Goal: Connect with others: Connect with others

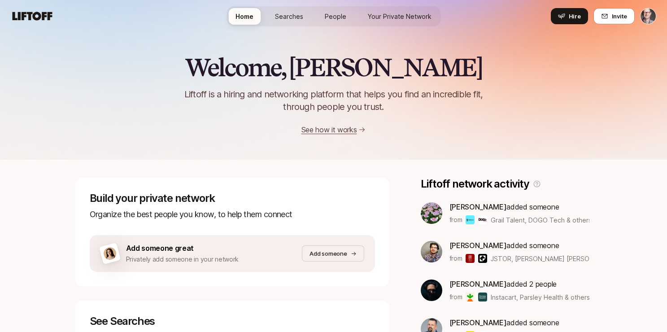
click at [407, 13] on span "Your Private Network" at bounding box center [400, 16] width 64 height 9
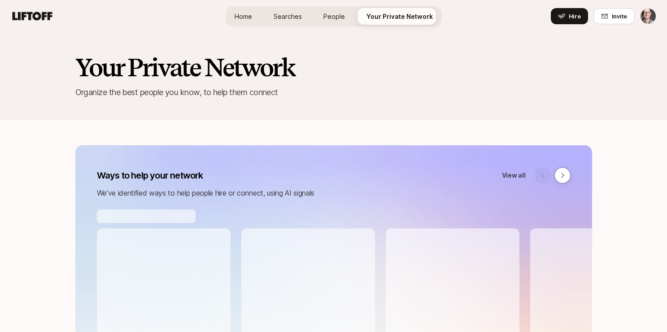
scroll to position [867, 0]
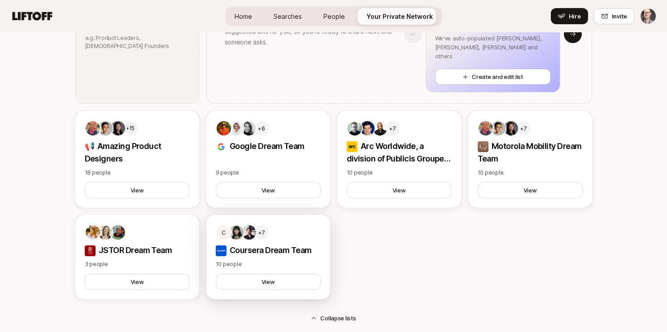
click at [272, 251] on p "Coursera Dream Team" at bounding box center [268, 250] width 105 height 13
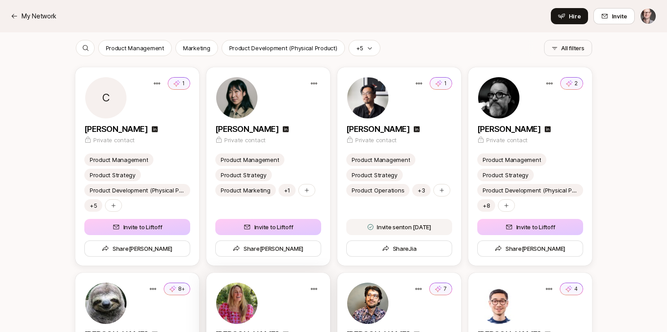
scroll to position [190, 0]
click at [129, 232] on button "Invite to Liftoff" at bounding box center [137, 227] width 106 height 16
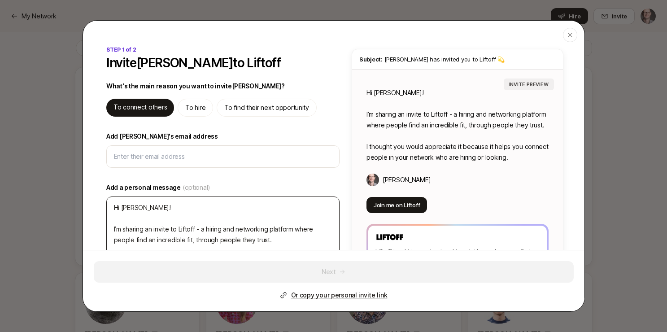
type textarea "x"
type input "c"
type textarea "x"
type input "ch"
type textarea "x"
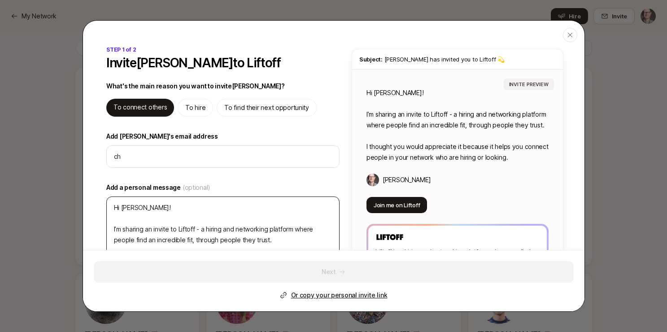
type input "chr"
type textarea "x"
type input "chri"
type textarea "x"
type input "[PERSON_NAME]"
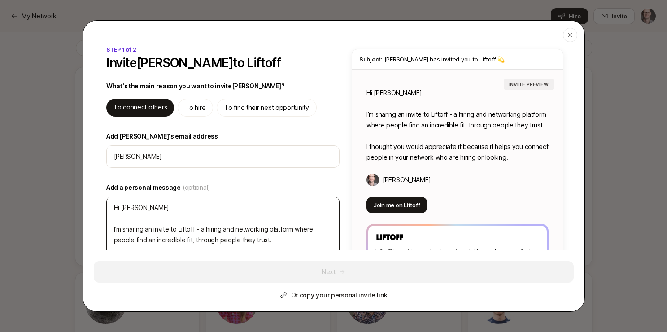
type textarea "x"
type input "[PERSON_NAME]."
type textarea "x"
type input "[PERSON_NAME].p"
type textarea "x"
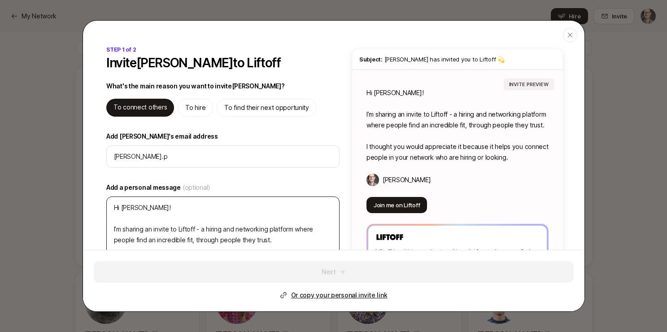
type input "[DOMAIN_NAME]"
type textarea "x"
type input "[PERSON_NAME].pal"
type textarea "x"
type input "[PERSON_NAME].palm"
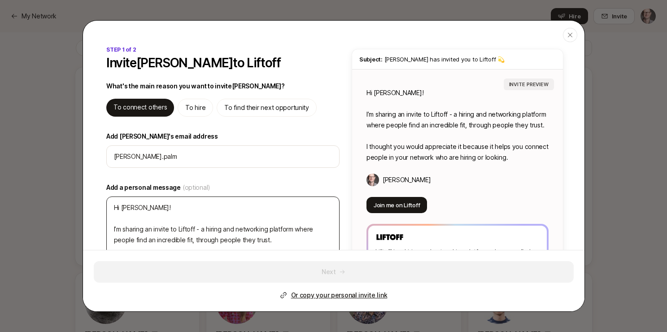
type textarea "x"
type input "[PERSON_NAME].[PERSON_NAME]"
type textarea "x"
type input "[PERSON_NAME].palmat"
type textarea "x"
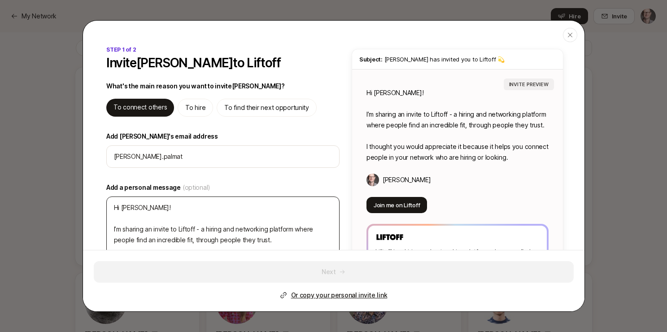
type input "[PERSON_NAME].palmati"
type textarea "x"
type input "[PERSON_NAME].palmatie"
type textarea "x"
type input "[PERSON_NAME].[PERSON_NAME]"
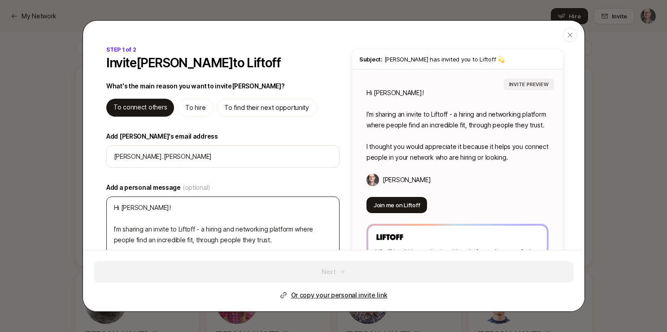
type textarea "x"
type input "[PERSON_NAME].[PERSON_NAME]@"
type textarea "x"
type input "[PERSON_NAME].[PERSON_NAME]@g"
type textarea "x"
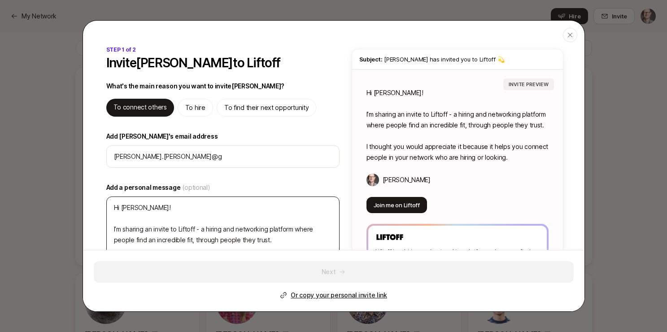
type input "[PERSON_NAME].[PERSON_NAME]@gm"
type textarea "x"
type input "[PERSON_NAME].[PERSON_NAME]@gma"
type textarea "x"
type input "[PERSON_NAME].[PERSON_NAME]@gmai"
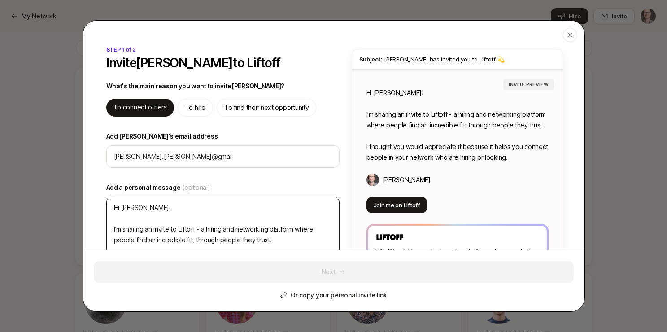
type textarea "x"
type input "[PERSON_NAME][EMAIL_ADDRESS][PERSON_NAME]"
type textarea "x"
type input "[PERSON_NAME][EMAIL_ADDRESS][PERSON_NAME]."
type textarea "x"
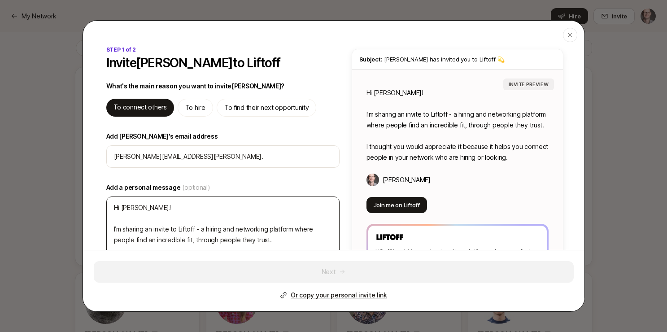
type input "[PERSON_NAME].[PERSON_NAME]@gmail.c"
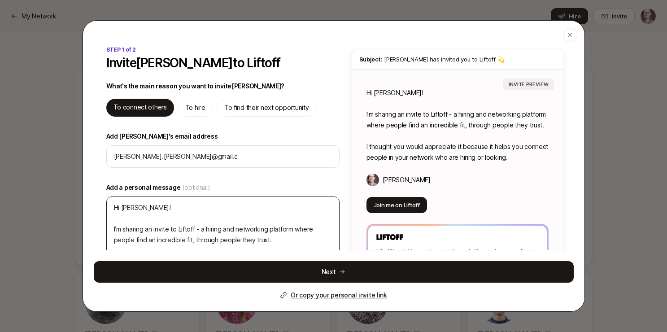
type textarea "x"
type input "[PERSON_NAME][EMAIL_ADDRESS][PERSON_NAME][DOMAIN_NAME]"
type textarea "x"
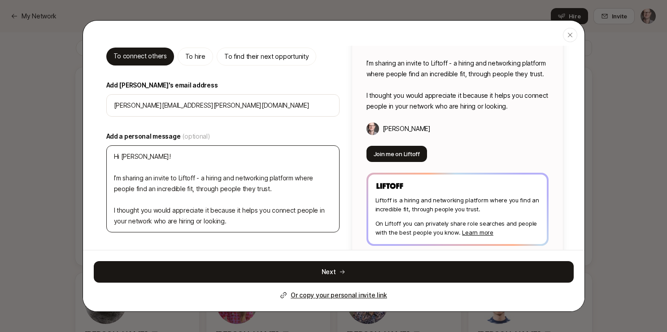
scroll to position [53, 0]
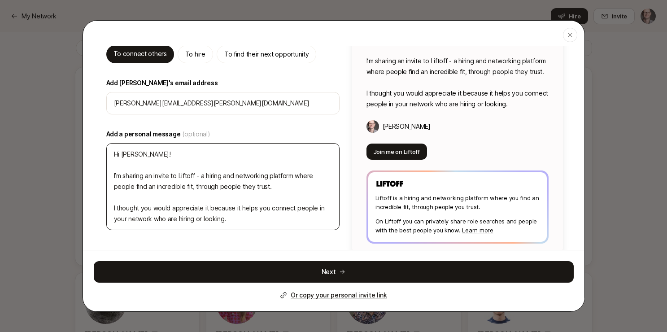
type input "[PERSON_NAME][EMAIL_ADDRESS][PERSON_NAME][DOMAIN_NAME]"
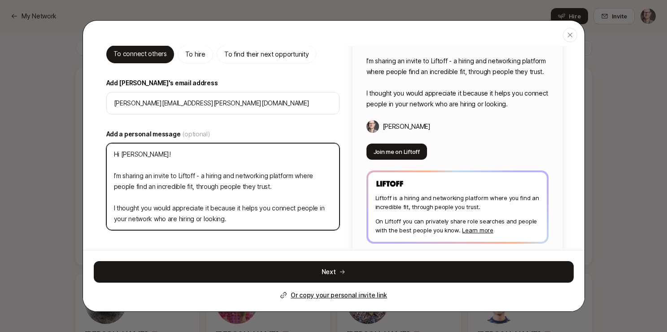
click at [114, 157] on textarea "Hi [PERSON_NAME]! I’m sharing an invite to Liftoff - a hiring and networking pl…" at bounding box center [222, 186] width 233 height 87
type textarea "x"
type textarea "BHi [PERSON_NAME]! I’m sharing an invite to Liftoff - a hiring and networking p…"
type textarea "x"
type textarea "[PERSON_NAME]! I’m sharing an invite to Liftoff - a hiring and networking platf…"
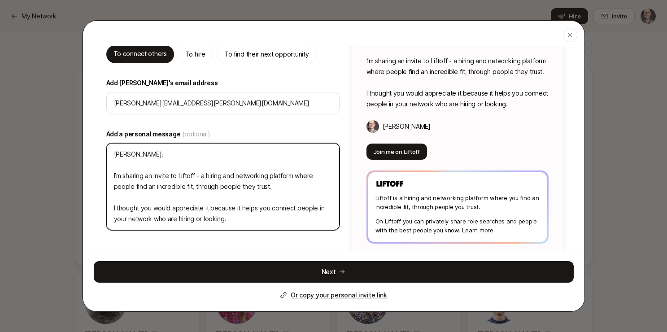
type textarea "x"
type textarea "BoiHi [PERSON_NAME]! I’m sharing an invite to Liftoff - a hiring and networking…"
type textarea "x"
type textarea "BoilHi [PERSON_NAME]! I’m sharing an invite to Liftoff - a hiring and networkin…"
type textarea "x"
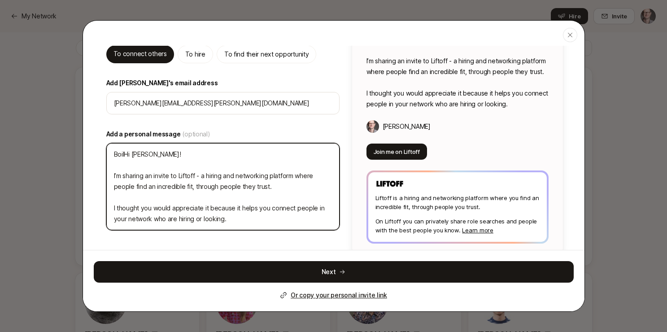
type textarea "BoileHi [PERSON_NAME]! I’m sharing an invite to Liftoff - a hiring and networki…"
type textarea "x"
type textarea "BoilerHi [PERSON_NAME]! I’m sharing an invite to Liftoff - a hiring and network…"
type textarea "x"
type textarea "BoilerpHi [PERSON_NAME]! I’m sharing an invite to Liftoff - a hiring and networ…"
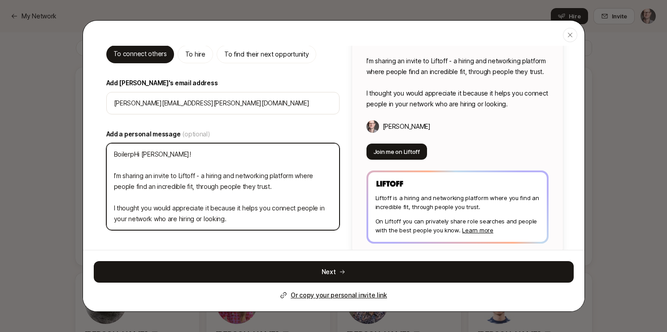
type textarea "x"
type textarea "BoilerplHi [PERSON_NAME]! I’m sharing an invite to Liftoff - a hiring and netwo…"
type textarea "x"
type textarea "BoilerplaHi [PERSON_NAME]! I’m sharing an invite to Liftoff - a hiring and netw…"
type textarea "x"
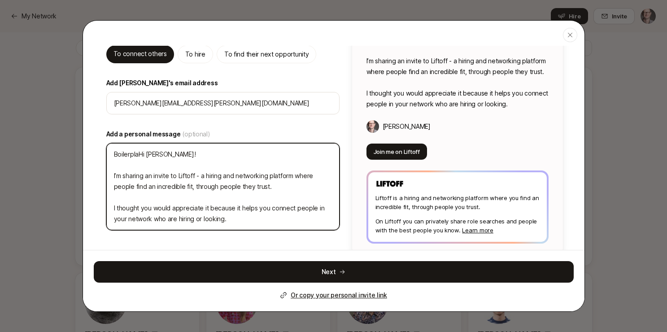
type textarea "BoilerplatHi [PERSON_NAME]! I’m sharing an invite to Liftoff - a hiring and net…"
type textarea "x"
type textarea "BoilerplateHi [PERSON_NAME]! I’m sharing an invite to Liftoff - a hiring and ne…"
type textarea "x"
type textarea "Boilerplate Hi [PERSON_NAME]! I’m sharing an invite to Liftoff - a hiring and n…"
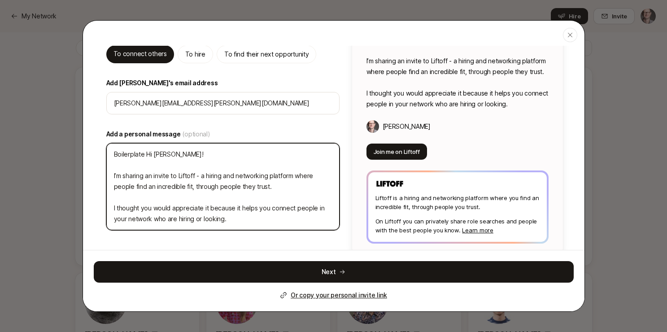
type textarea "x"
type textarea "Boilerplate mHi [PERSON_NAME]! I’m sharing an invite to Liftoff - a hiring and …"
type textarea "x"
type textarea "Boilerplate [PERSON_NAME]! I’m sharing an invite to Liftoff - a hiring and netw…"
type textarea "x"
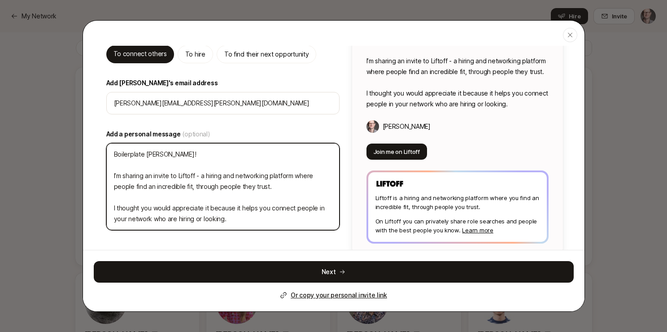
type textarea "Boilerplate [PERSON_NAME]! I’m sharing an invite to Liftoff - a hiring and netw…"
type textarea "x"
type textarea "Boilerplate messHi [PERSON_NAME]! I’m sharing an invite to Liftoff - a hiring a…"
type textarea "x"
type textarea "Boilerplate messaHi [PERSON_NAME]! I’m sharing an invite to Liftoff - a hiring …"
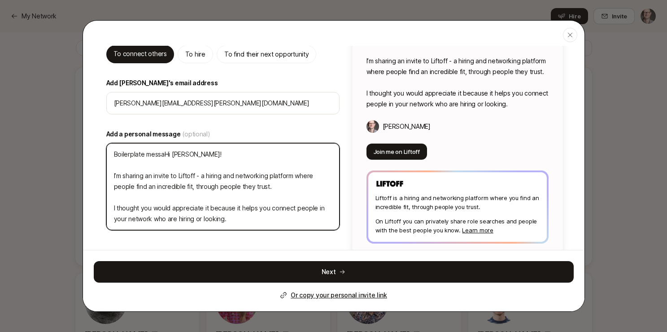
type textarea "x"
type textarea "Boilerplate messagHi [PERSON_NAME]! I’m sharing an invite to Liftoff - a hiring…"
type textarea "x"
type textarea "Boilerplate messageHi [PERSON_NAME]! I’m sharing an invite to Liftoff - a hirin…"
type textarea "x"
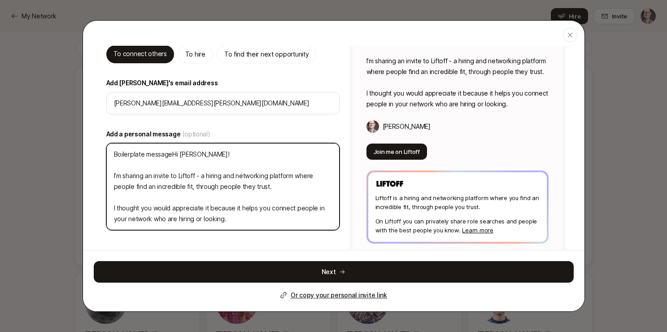
type textarea "Boilerplate message Hi [PERSON_NAME]! I’m sharing an invite to Liftoff - a hiri…"
type textarea "x"
type textarea "Boilerplate message bHi [PERSON_NAME]! I’m sharing an invite to Liftoff - a hir…"
type textarea "x"
type textarea "Boilerplate message [PERSON_NAME]! I’m sharing an invite to Liftoff - a hiring …"
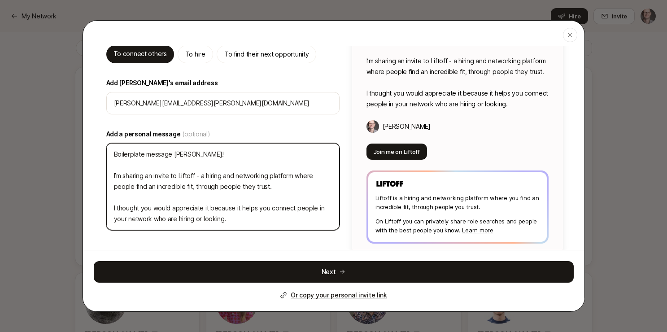
type textarea "x"
type textarea "Boilerplate message belHi [PERSON_NAME]! I’m sharing an invite to Liftoff - a h…"
type textarea "x"
type textarea "Boilerplate message beloHi [PERSON_NAME]! I’m sharing an invite to Liftoff - a …"
type textarea "x"
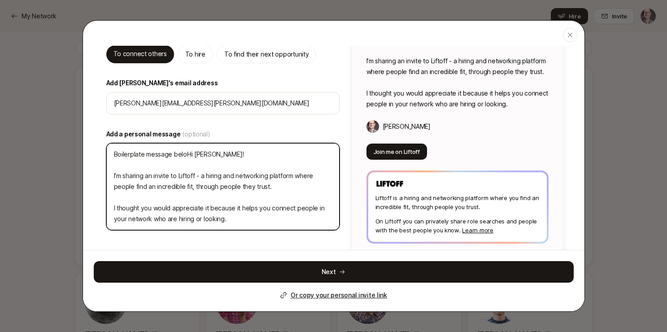
type textarea "Boilerplate message belowHi [PERSON_NAME]! I’m sharing an invite to Liftoff - a…"
type textarea "x"
type textarea "Boilerplate message below,Hi [PERSON_NAME]! I’m sharing an invite to Liftoff - …"
type textarea "x"
type textarea "Boilerplate message below, Hi [PERSON_NAME]! I’m sharing an invite to Liftoff -…"
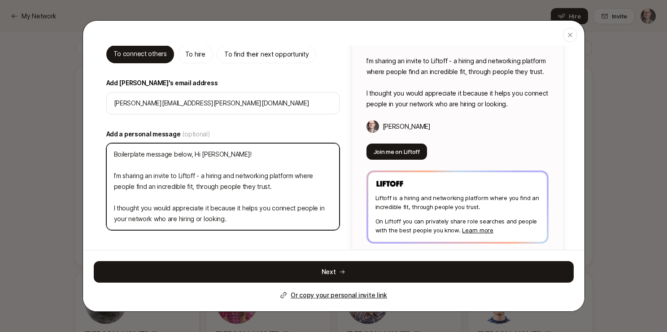
type textarea "x"
type textarea "Boilerplate message below, [PERSON_NAME]! I’m sharing an invite to Liftoff - a …"
type textarea "x"
type textarea "Boilerplate message below, thHi [PERSON_NAME]! I’m sharing an invite to Liftoff…"
type textarea "x"
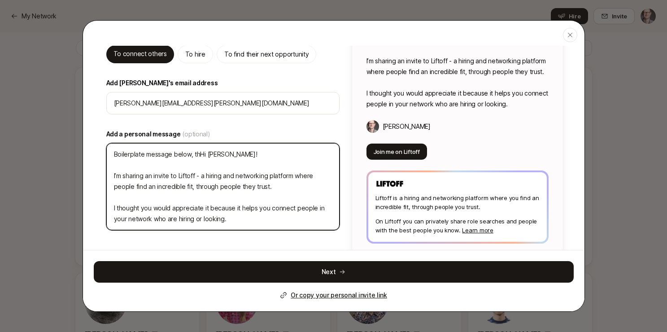
type textarea "Boilerplate message below, [PERSON_NAME] [PERSON_NAME]! I’m sharing an invite t…"
type textarea "x"
type textarea "Boilerplate message below, [PERSON_NAME] [PERSON_NAME]! I’m sharing an invite t…"
type textarea "x"
type textarea "Boilerplate message below, thankHi [PERSON_NAME]! I’m sharing an invite to Lift…"
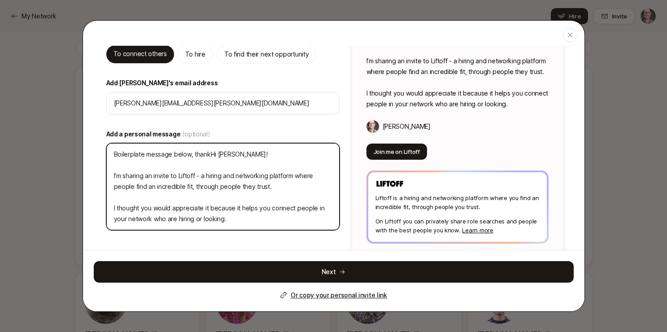
type textarea "x"
type textarea "Boilerplate message below, thanksHi [PERSON_NAME]! I’m sharing an invite to Lif…"
type textarea "x"
type textarea "Boilerplate message below, thanks Hi [PERSON_NAME]! I’m sharing an invite to Li…"
type textarea "x"
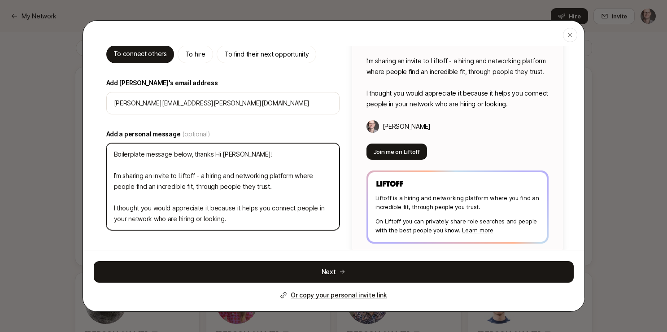
type textarea "Boilerplate message below, thanks fHi [PERSON_NAME]! I’m sharing an invite to L…"
type textarea "x"
type textarea "Boilerplate message below, thanks foHi [PERSON_NAME]! I’m sharing an invite to …"
type textarea "x"
type textarea "Boilerplate message below, thanks forHi [PERSON_NAME]! I’m sharing an invite to…"
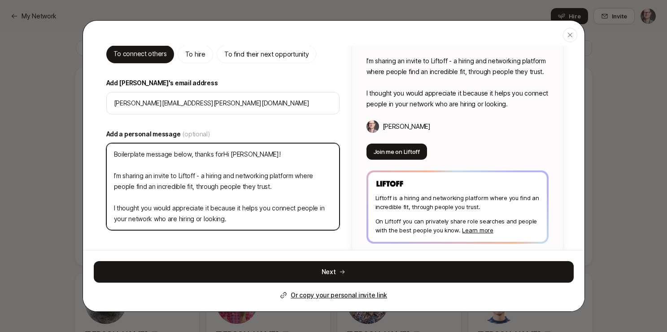
type textarea "x"
type textarea "Boilerplate message below, thanks for Hi [PERSON_NAME]! I’m sharing an invite t…"
type textarea "x"
type textarea "Boilerplate message below, thanks for [PERSON_NAME]! I’m sharing an invite to L…"
type textarea "x"
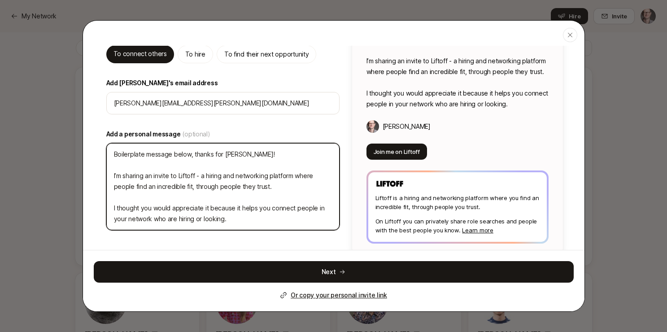
type textarea "Boilerplate message below, thanks for ouHi [PERSON_NAME]! I’m sharing an invite…"
type textarea "x"
type textarea "Boilerplate message below, thanks for ourHi [PERSON_NAME]! I’m sharing an invit…"
type textarea "x"
type textarea "Boilerplate message below, thanks for our Hi [PERSON_NAME]! I’m sharing an invi…"
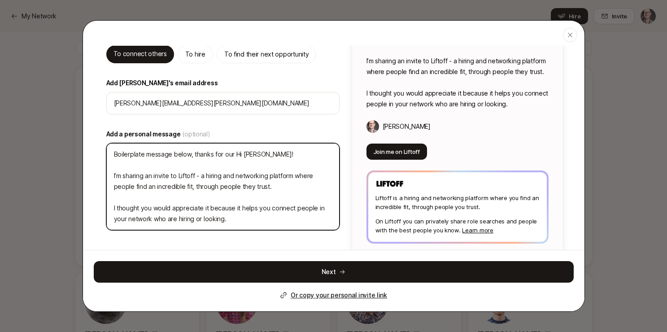
type textarea "x"
type textarea "Boilerplate message below, thanks for our [PERSON_NAME]! I’m sharing an invite …"
type textarea "x"
type textarea "Boilerplate message below, thanks for our [PERSON_NAME]! I’m sharing an invite …"
type textarea "x"
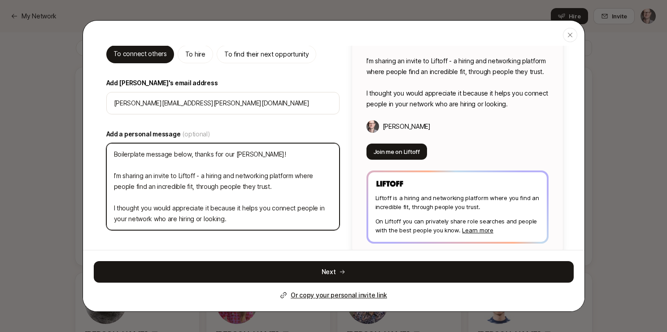
type textarea "Boilerplate message below, thanks for our chaHi [PERSON_NAME]! I’m sharing an i…"
type textarea "x"
type textarea "Boilerplate message below, thanks for our chatHi [PERSON_NAME]! I’m sharing an …"
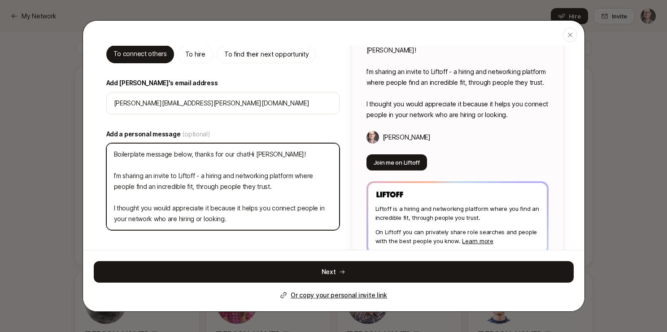
type textarea "x"
type textarea "Boilerplate message below, thanks for our chat Hi [PERSON_NAME]! I’m sharing an…"
type textarea "x"
type textarea "Boilerplate message below, thanks for our chat [PERSON_NAME]! I’m sharing an in…"
type textarea "x"
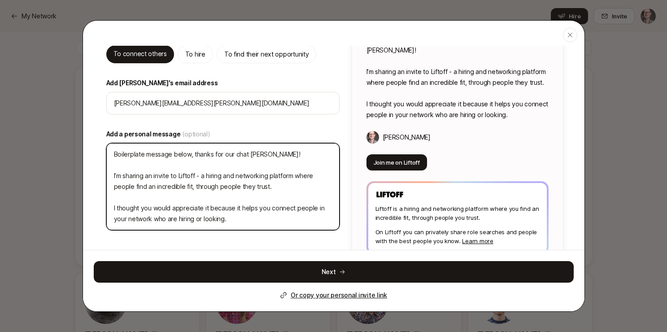
type textarea "Boilerplate message below, thanks for our chat toHi [PERSON_NAME]! I’m sharing …"
type textarea "x"
type textarea "Boilerplate message below, thanks for our chat todHi [PERSON_NAME]! I’m sharing…"
type textarea "x"
type textarea "Boilerplate message below, thanks for our chat todaHi [PERSON_NAME]! I’m sharin…"
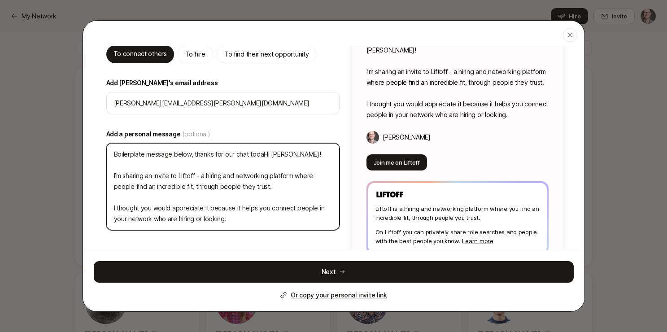
type textarea "x"
type textarea "Boilerplate message below, thanks for our chat todayHi [PERSON_NAME]! I’m shari…"
type textarea "x"
type textarea "Boilerplate message below, thanks for our chat [DATE]!Hi [PERSON_NAME]! I’m sha…"
type textarea "x"
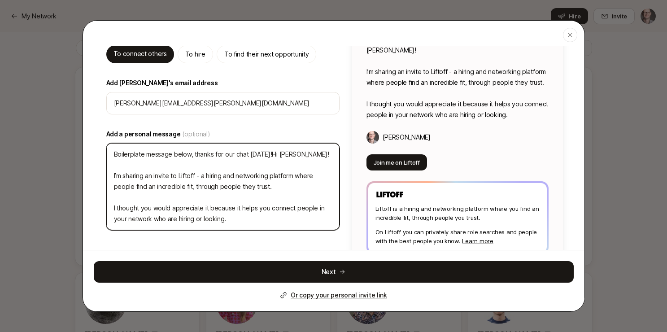
type textarea "Boilerplate message below, thanks for our chat [DATE]! Hi [PERSON_NAME]! I’m sh…"
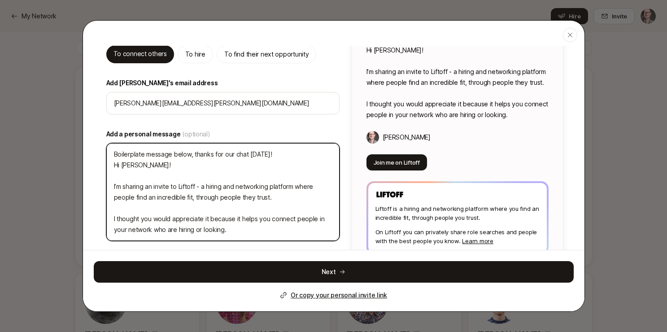
type textarea "x"
type textarea "Boilerplate message below, thanks for our chat [DATE]! Hi [PERSON_NAME]! I’m sh…"
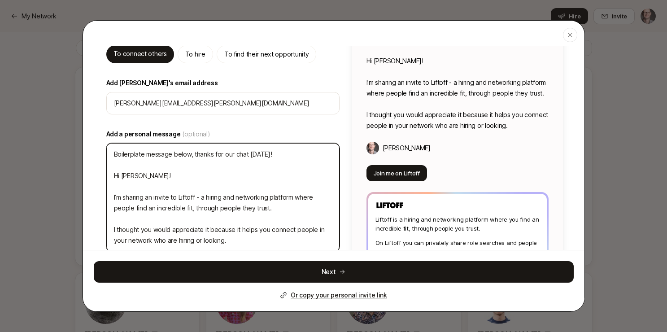
click at [130, 164] on textarea "Boilerplate message below, thanks for our chat [DATE]! Hi [PERSON_NAME]! I’m sh…" at bounding box center [222, 197] width 233 height 109
type textarea "x"
type textarea "Boilerplate message below, thanks for our chat [DATE]! - Hi [PERSON_NAME]! I’m …"
type textarea "x"
type textarea "Boilerplate message below, thanks for our chat [DATE]! -- Hi [PERSON_NAME]! I’m…"
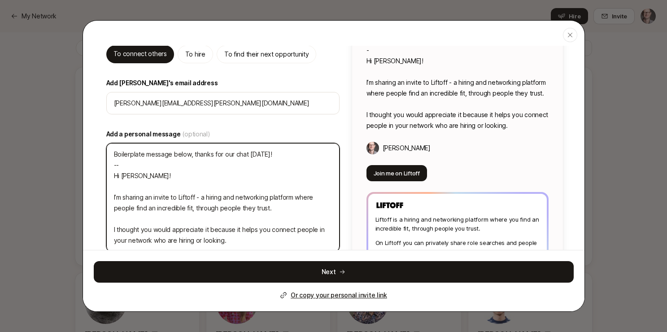
type textarea "x"
type textarea "Boilerplate message below, thanks for our chat [DATE]! --- Hi [PERSON_NAME]! I’…"
type textarea "x"
type textarea "Boilerplate message below, thanks for our chat [DATE]! ---- Hi [PERSON_NAME]! I…"
type textarea "x"
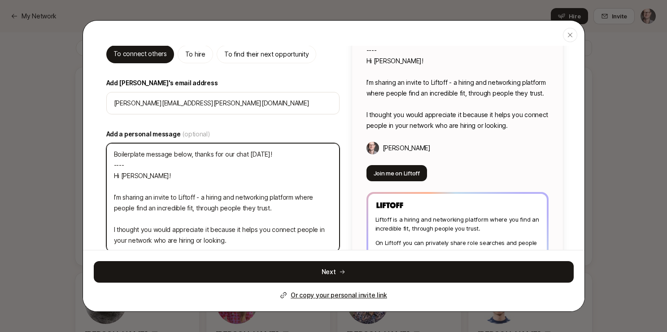
type textarea "Boilerplate message below, thanks for our chat [DATE]! ----- Hi [PERSON_NAME]! …"
type textarea "x"
type textarea "Boilerplate message below, thanks for our chat [DATE]! ------ Hi [PERSON_NAME]!…"
type textarea "x"
type textarea "Boilerplate message below, thanks for our chat [DATE]! ------- Hi [PERSON_NAME]…"
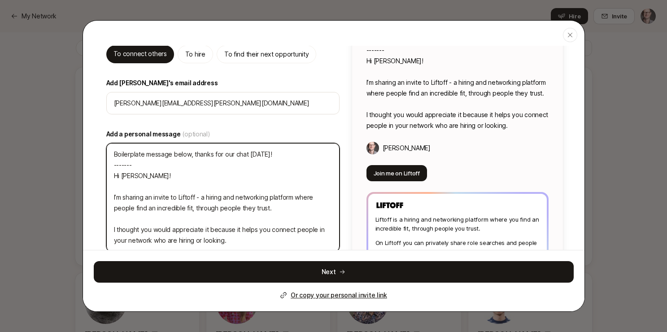
type textarea "x"
type textarea "Boilerplate message below, thanks for our chat [DATE]! -------- Hi [PERSON_NAME…"
type textarea "x"
type textarea "Boilerplate message below, thanks for our chat [DATE]! --------- Hi [PERSON_NAM…"
type textarea "x"
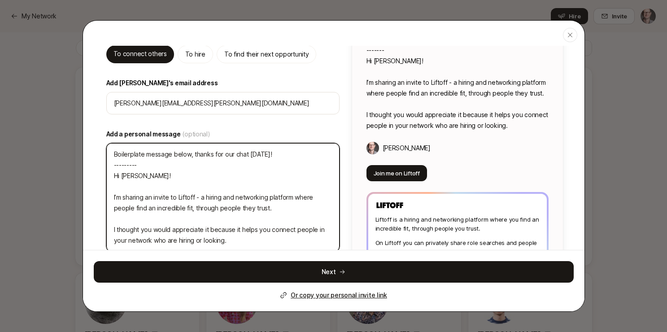
type textarea "Boilerplate message below, thanks for our chat [DATE]! ---------- Hi [PERSON_NA…"
type textarea "x"
type textarea "Boilerplate message below, thanks for our chat [DATE]! ----------- Hi [PERSON_N…"
type textarea "x"
type textarea "Boilerplate message below, thanks for our chat [DATE]! ------------ Hi [PERSON_…"
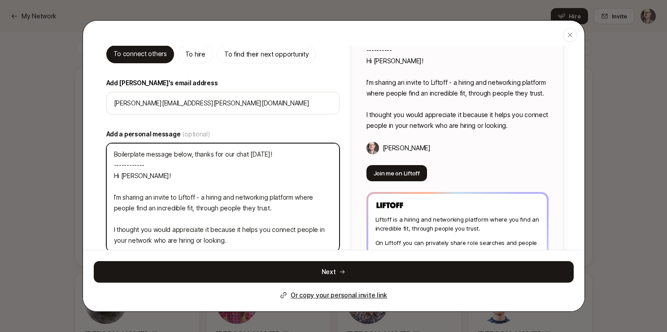
type textarea "x"
type textarea "Boilerplate message below, thanks for our chat [DATE]! ------------- Hi [PERSON…"
type textarea "x"
type textarea "Boilerplate message below, thanks for our chat [DATE]! -------------- Hi [PERSO…"
type textarea "x"
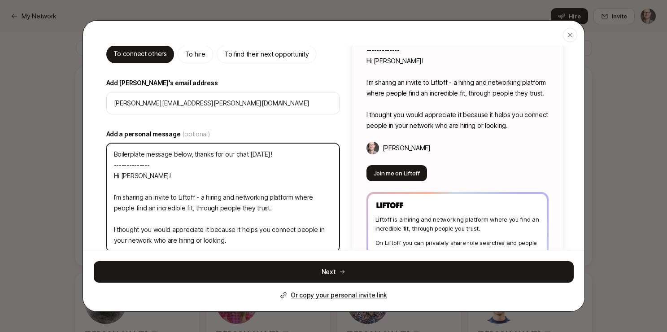
type textarea "Boilerplate message below, thanks for our chat [DATE]! --------------- Hi [PERS…"
type textarea "x"
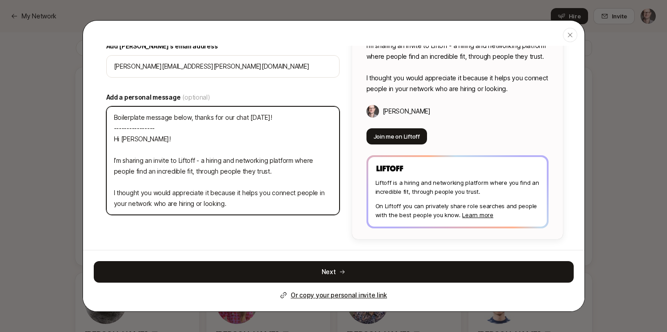
scroll to position [90, 0]
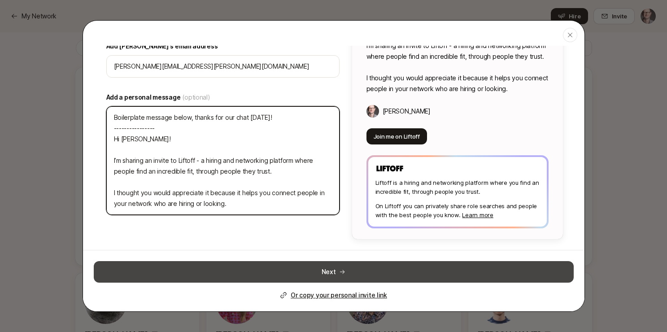
type textarea "Boilerplate message below, thanks for our chat [DATE]! ---------------- Hi [PER…"
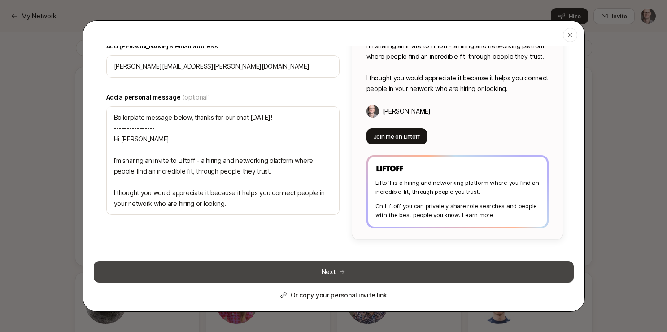
click at [278, 268] on button "Next" at bounding box center [334, 272] width 480 height 22
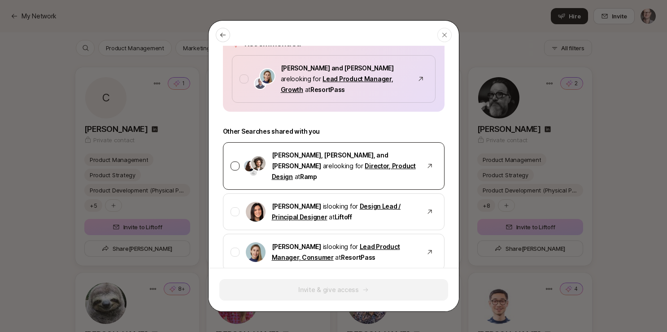
scroll to position [101, 0]
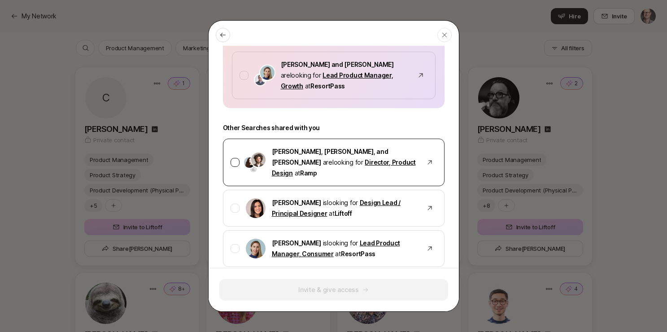
click at [232, 158] on div at bounding box center [235, 162] width 9 height 9
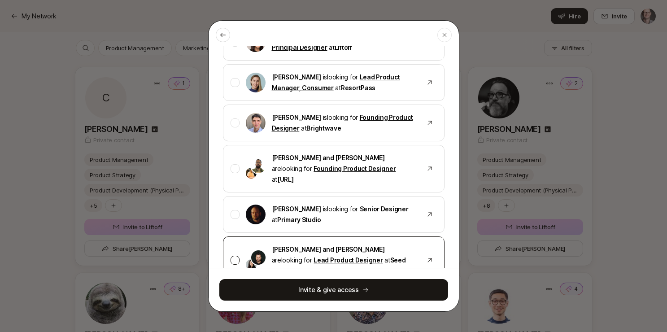
scroll to position [280, 0]
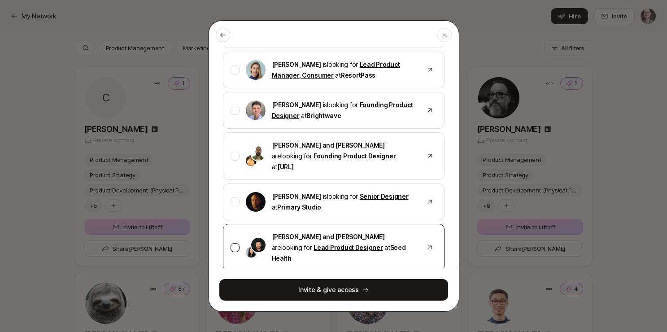
click at [236, 243] on div at bounding box center [235, 247] width 9 height 9
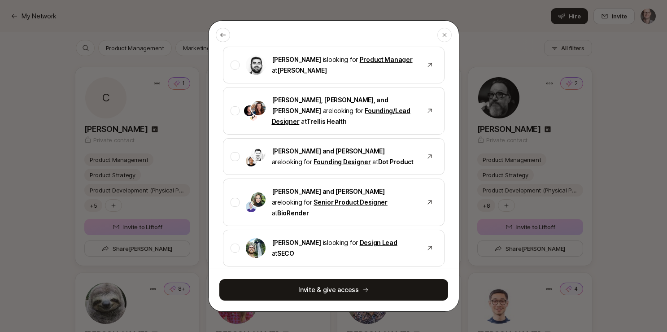
scroll to position [500, 0]
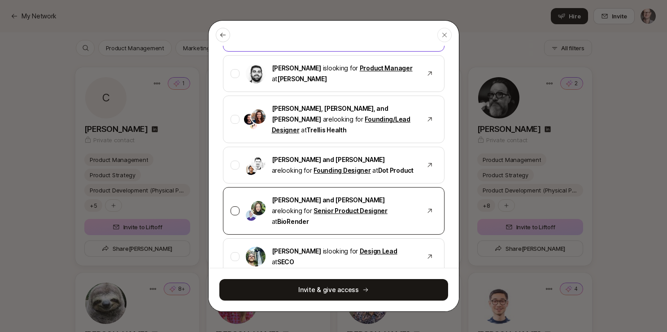
click at [233, 206] on div at bounding box center [235, 210] width 9 height 9
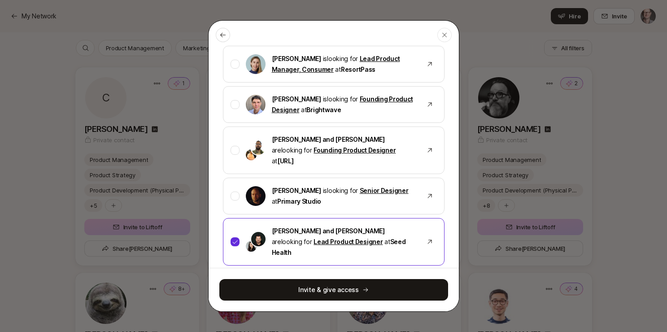
scroll to position [276, 0]
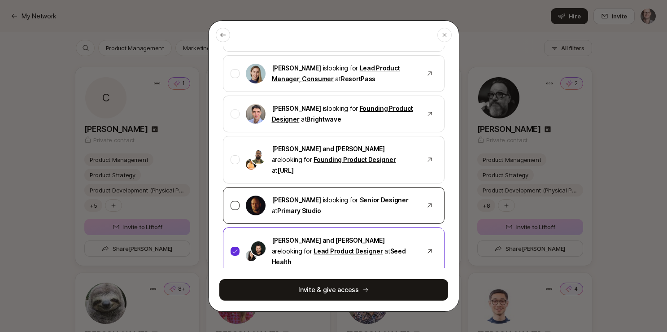
click at [236, 201] on div at bounding box center [235, 205] width 9 height 9
click at [235, 202] on icon at bounding box center [235, 205] width 6 height 6
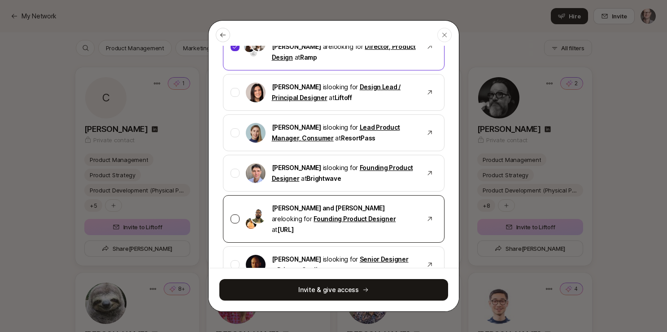
scroll to position [216, 0]
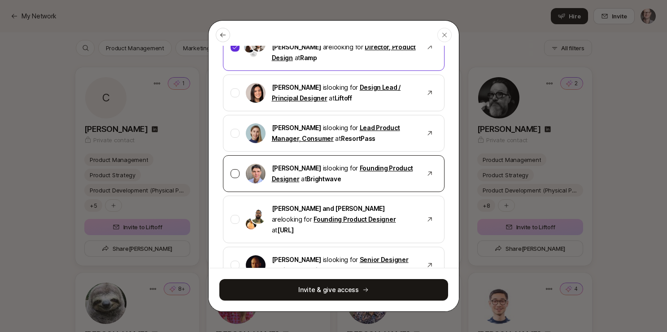
click at [233, 169] on div at bounding box center [235, 173] width 9 height 9
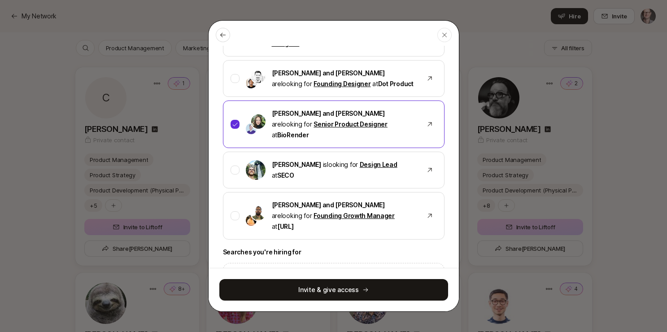
scroll to position [586, 0]
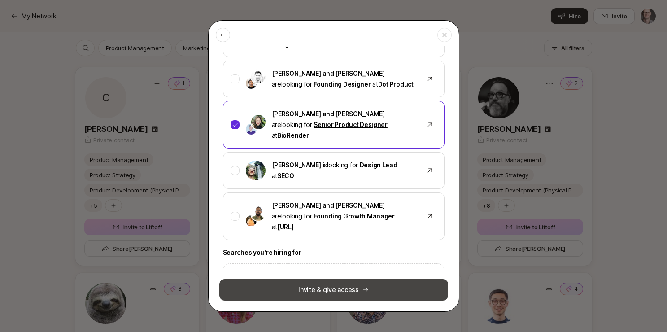
click at [340, 293] on button "Invite & give access" at bounding box center [333, 290] width 229 height 22
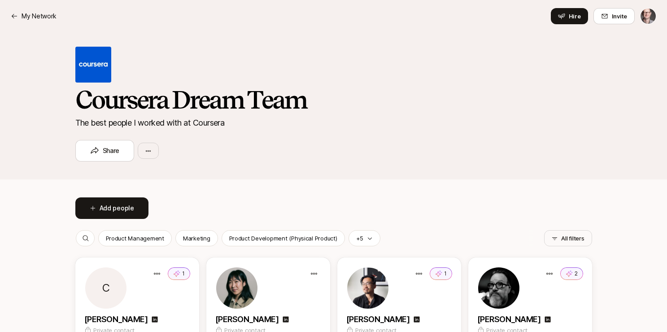
scroll to position [0, 0]
click at [7, 16] on nav "My Network Hire Invite" at bounding box center [333, 16] width 667 height 32
click at [15, 14] on icon at bounding box center [14, 16] width 7 height 7
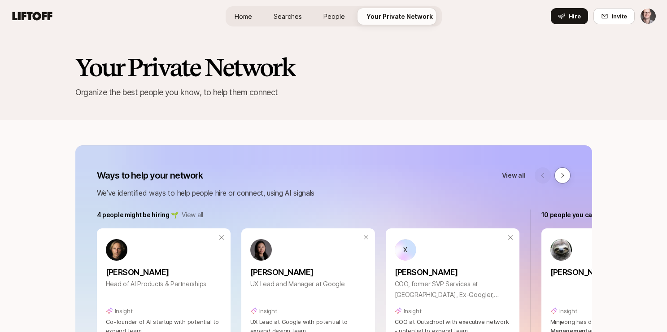
scroll to position [867, 0]
